Goal: Task Accomplishment & Management: Complete application form

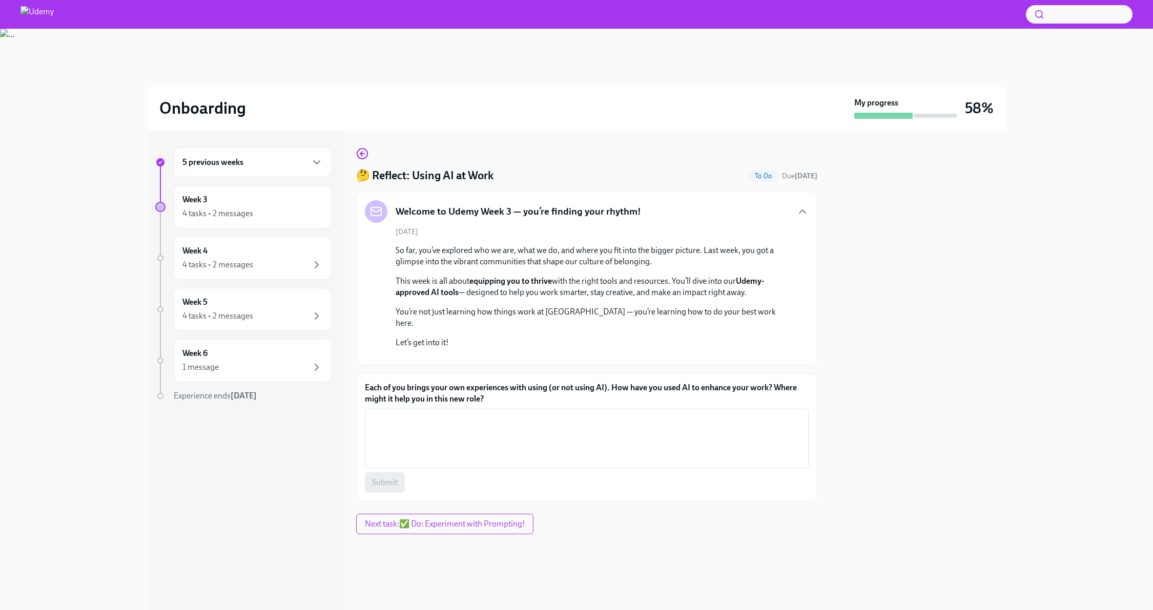
scroll to position [93, 0]
click at [527, 463] on textarea "Each of you brings your own experiences with using (or not using AI). How have …" at bounding box center [586, 438] width 431 height 49
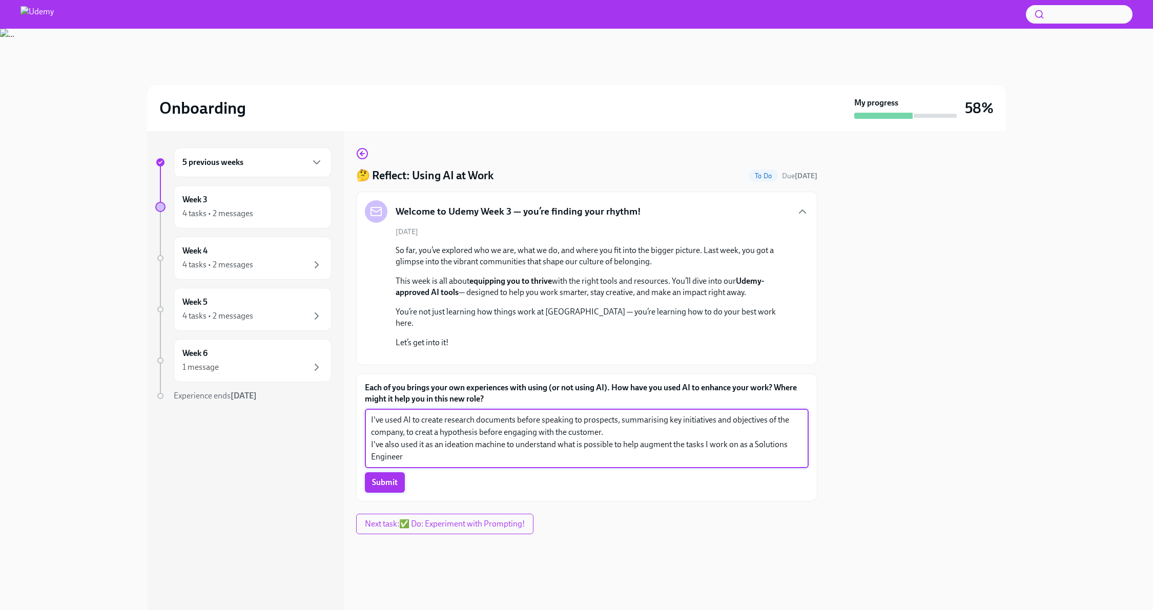
type textarea "I've used AI to create research documents before speaking to prospects, summari…"
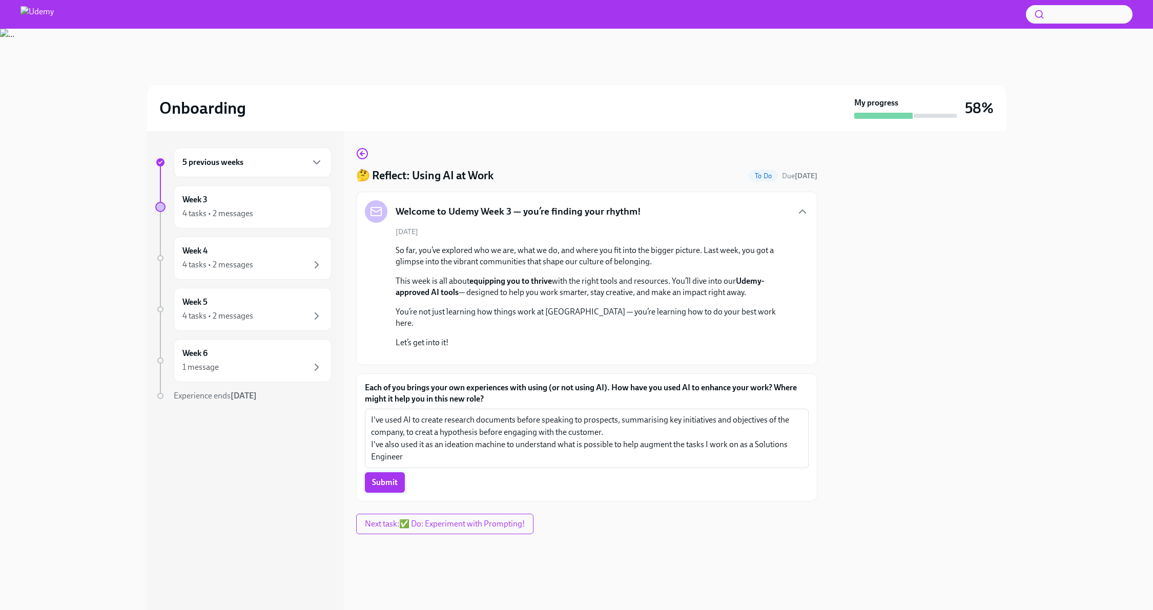
click at [374, 488] on span "Submit" at bounding box center [385, 483] width 26 height 10
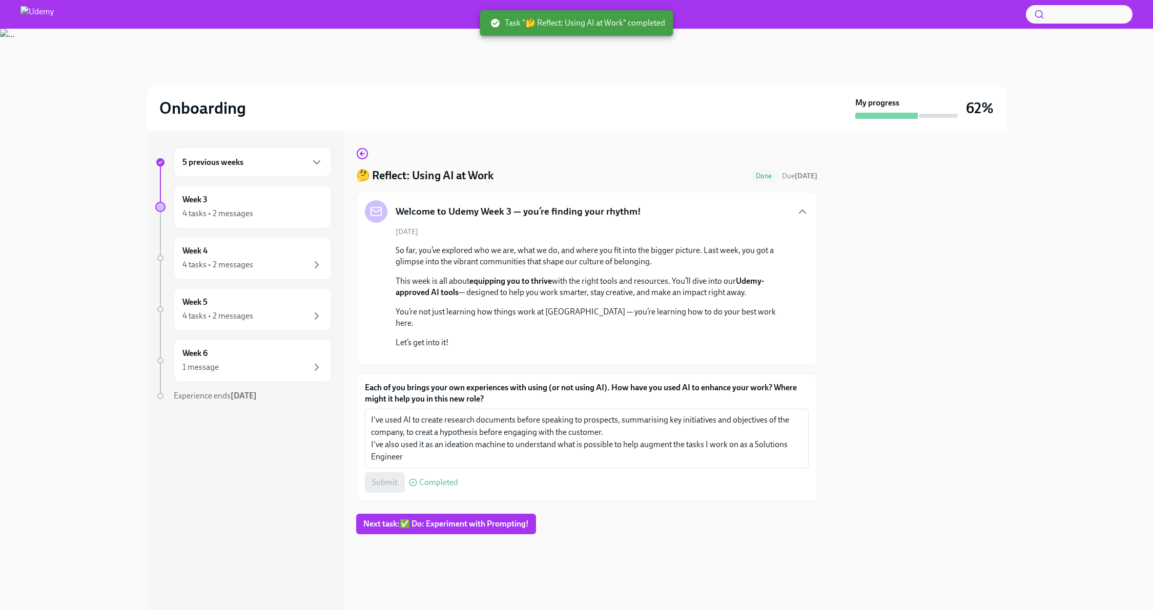
scroll to position [94, 0]
click at [404, 534] on button "Next task : ✅ Do: Experiment with Prompting!" at bounding box center [446, 524] width 180 height 20
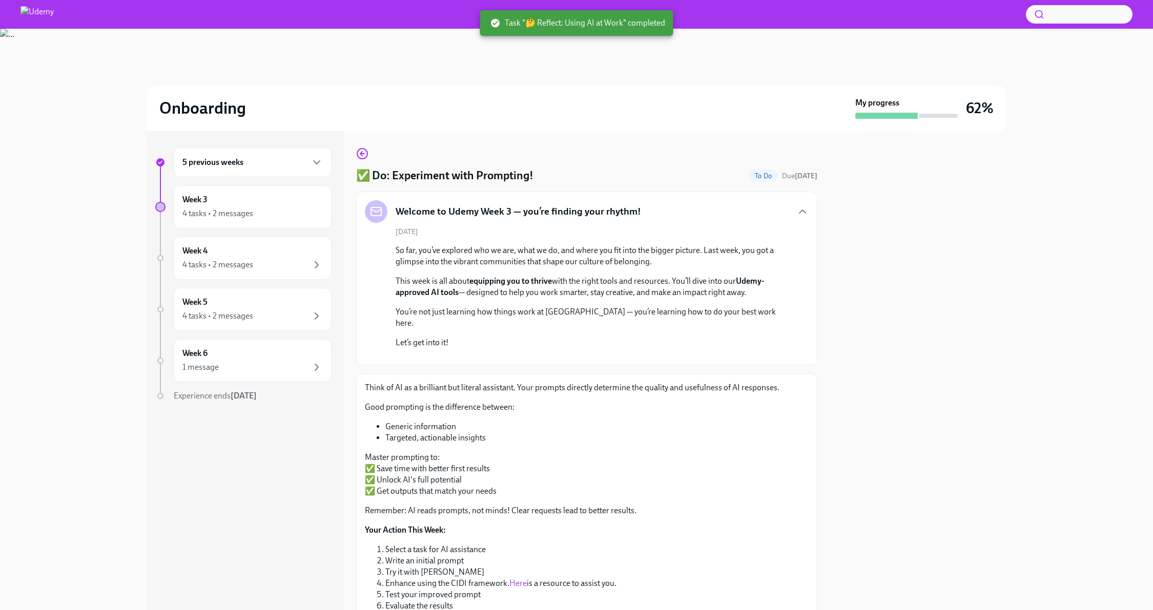
scroll to position [208, 0]
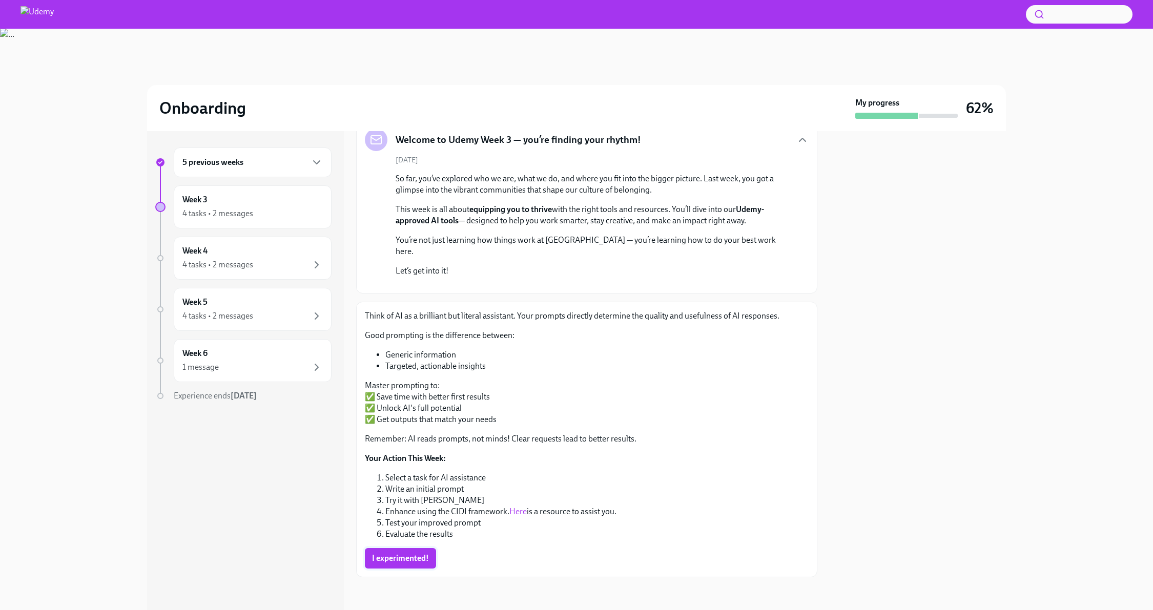
click at [399, 558] on span "I experimented!" at bounding box center [400, 558] width 57 height 10
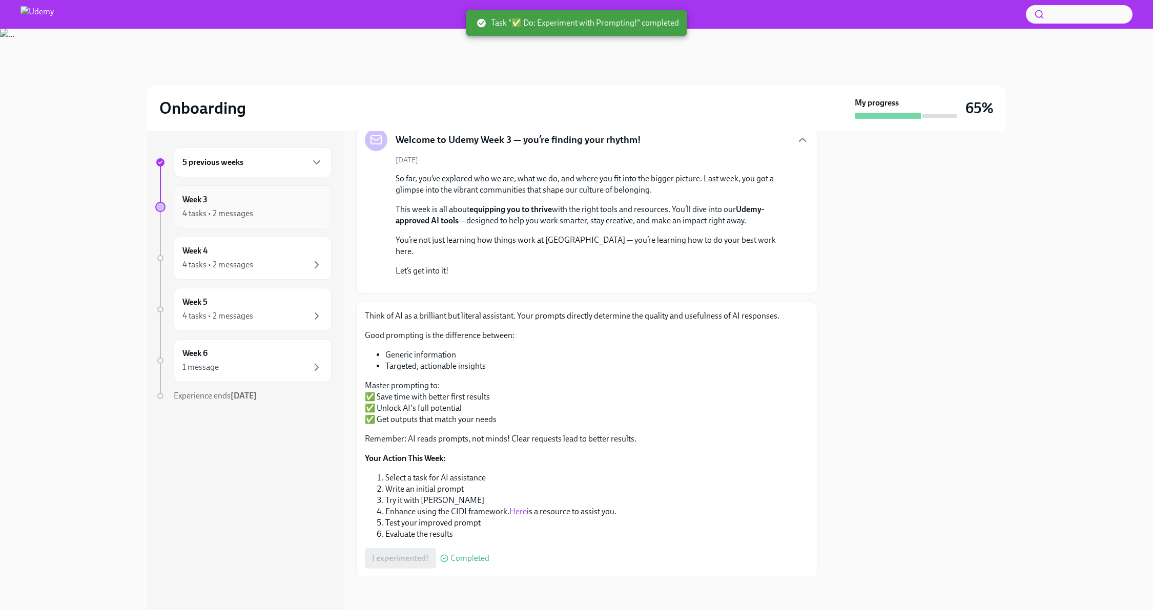
click at [300, 214] on div "4 tasks • 2 messages" at bounding box center [252, 214] width 140 height 12
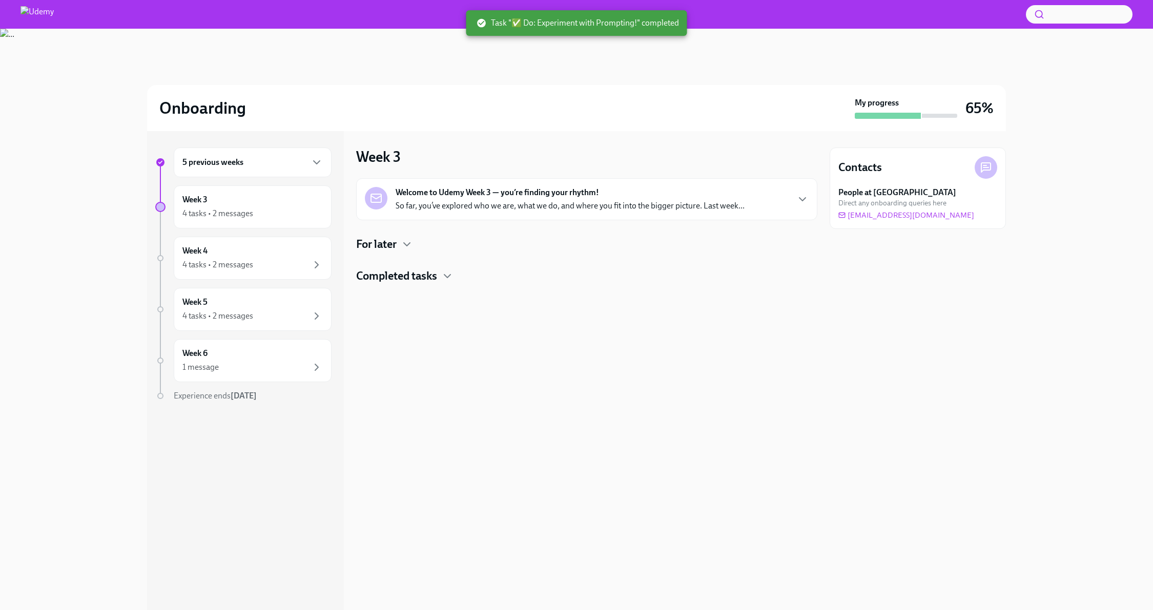
click at [399, 240] on div "For later" at bounding box center [586, 244] width 461 height 15
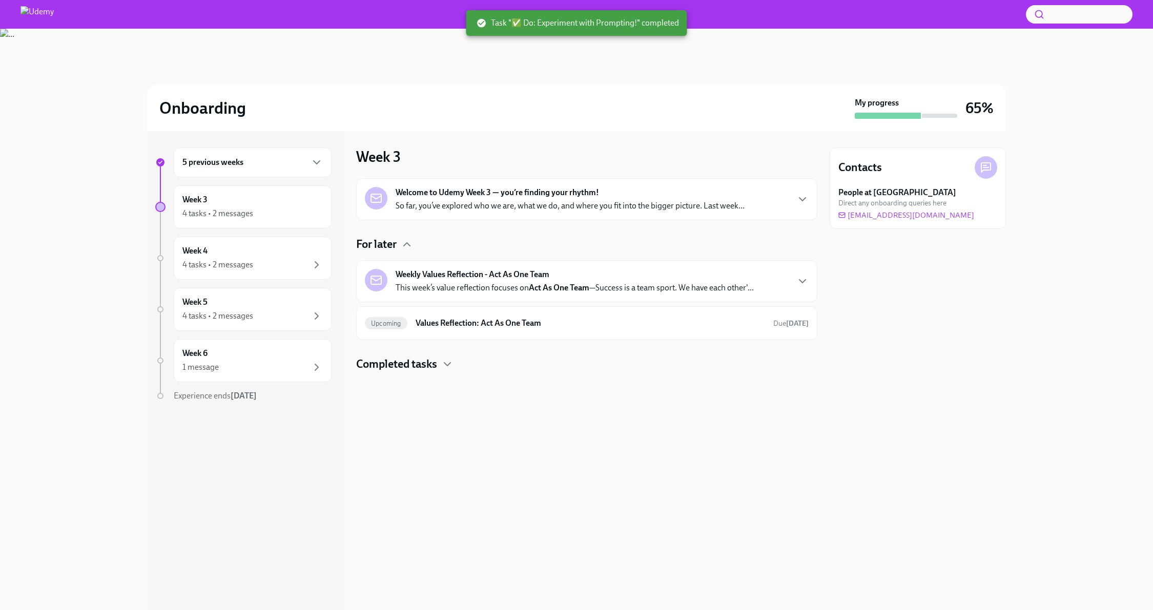
click at [549, 282] on p "This week’s value reflection focuses on Act As One Team —Success is a team spor…" at bounding box center [575, 287] width 358 height 11
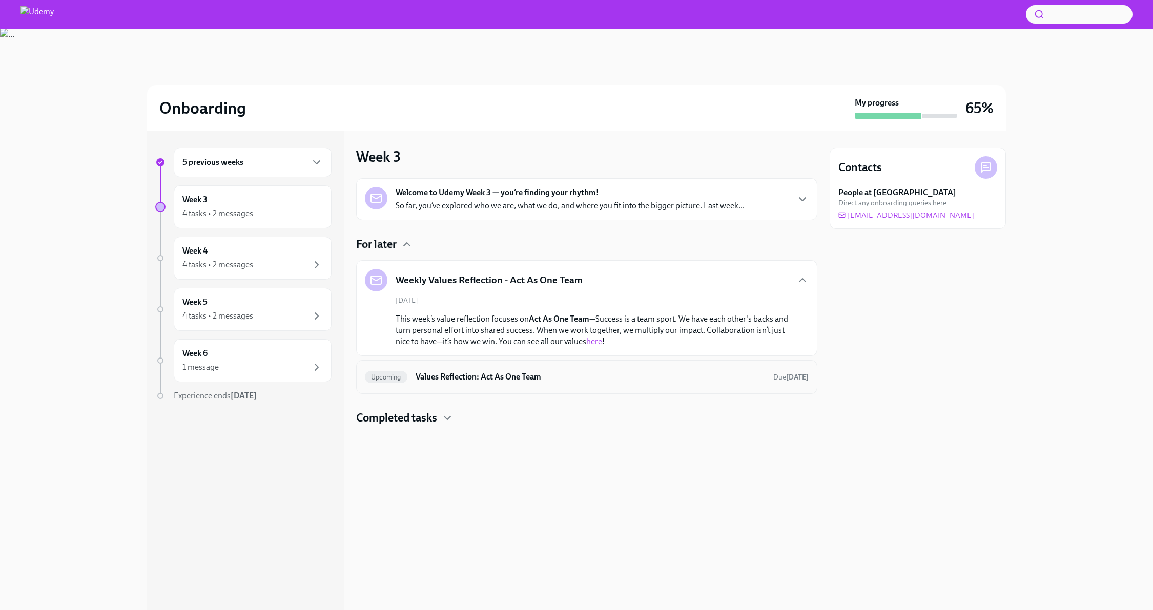
click at [578, 373] on h6 "Values Reflection: Act As One Team" at bounding box center [590, 376] width 349 height 11
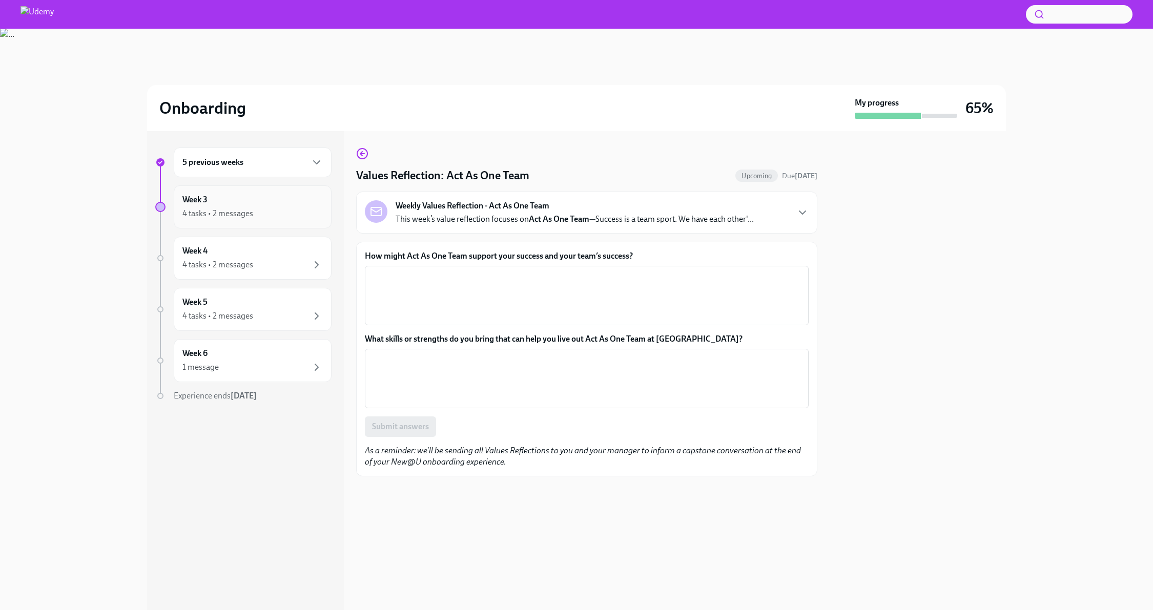
click at [257, 215] on div "4 tasks • 2 messages" at bounding box center [252, 214] width 140 height 12
